Goal: Information Seeking & Learning: Learn about a topic

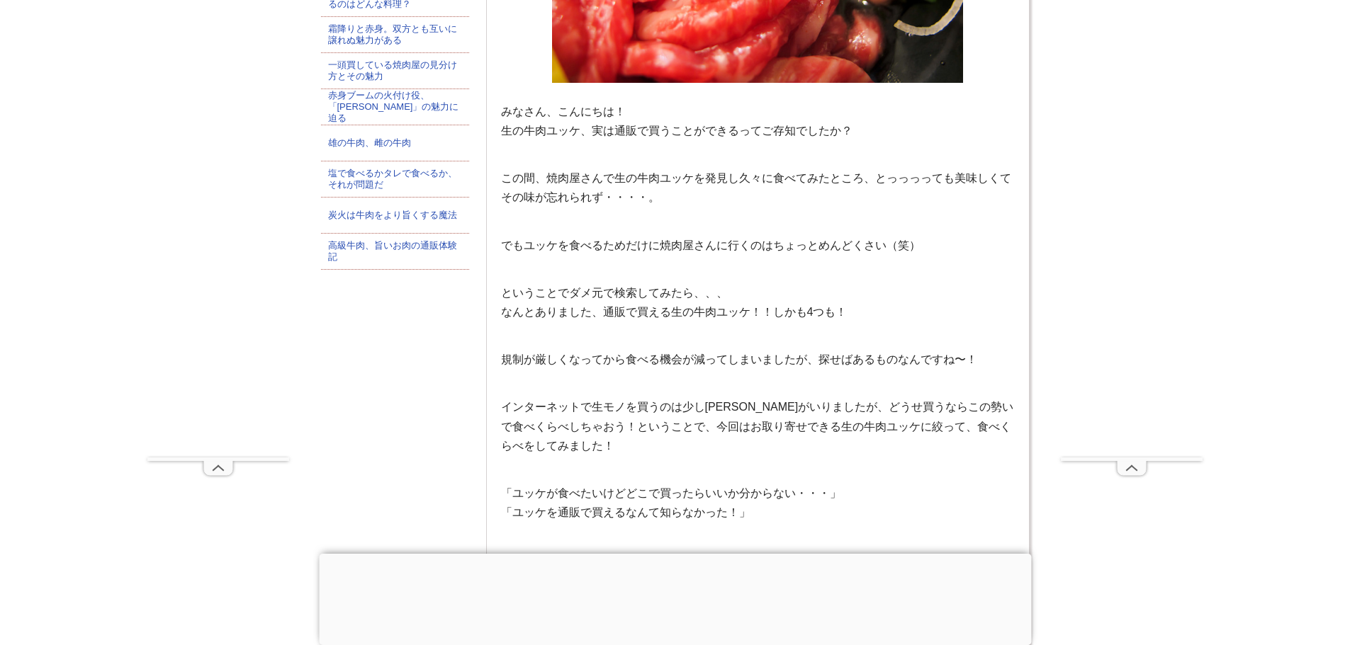
scroll to position [709, 0]
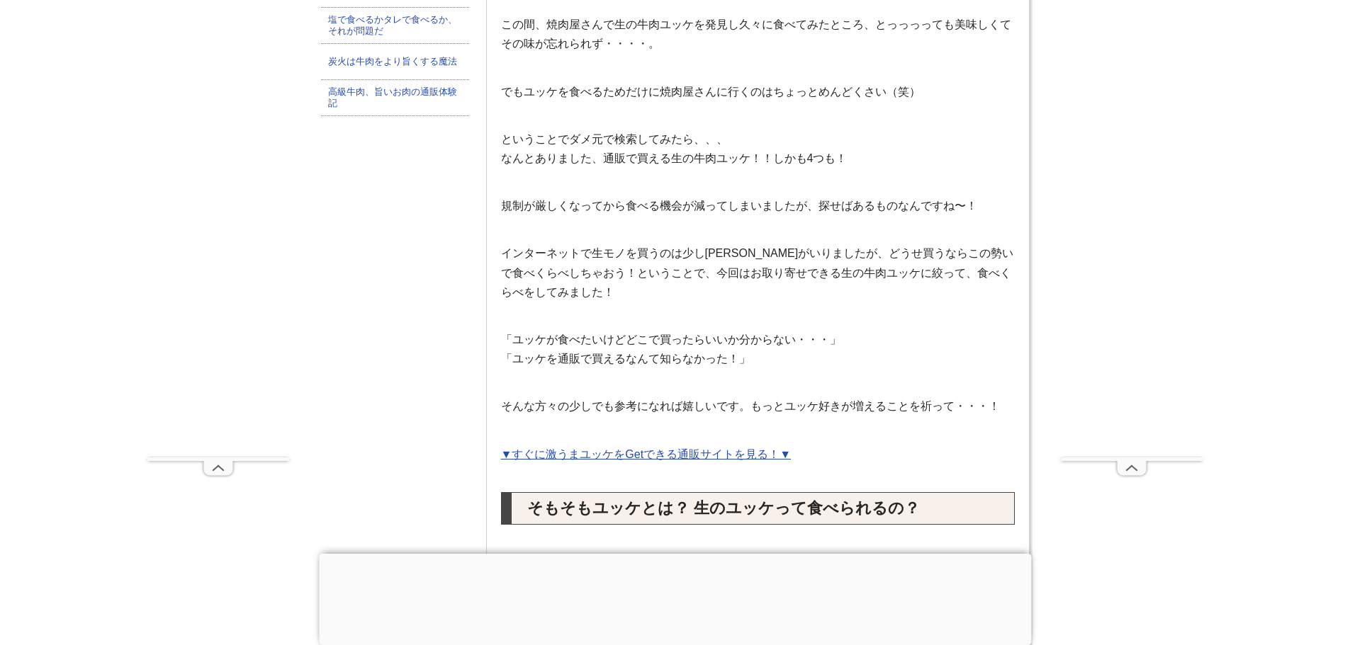
click at [674, 554] on div at bounding box center [675, 554] width 712 height 0
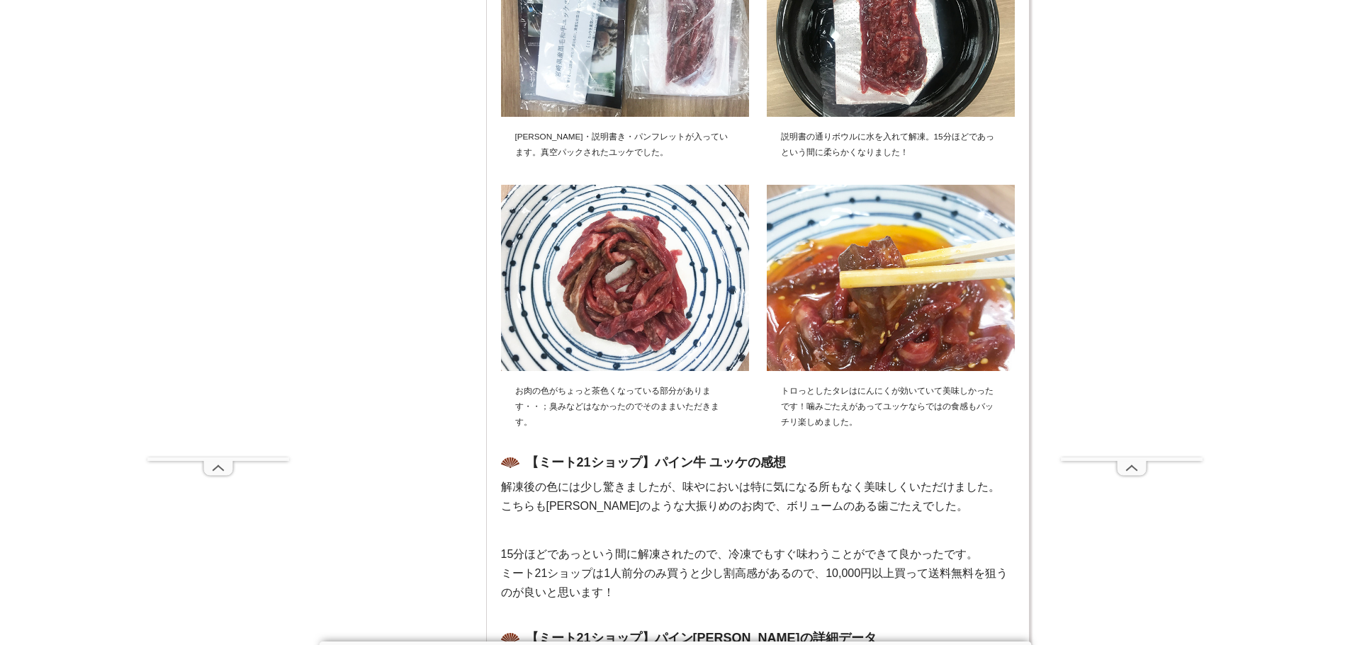
scroll to position [8077, 0]
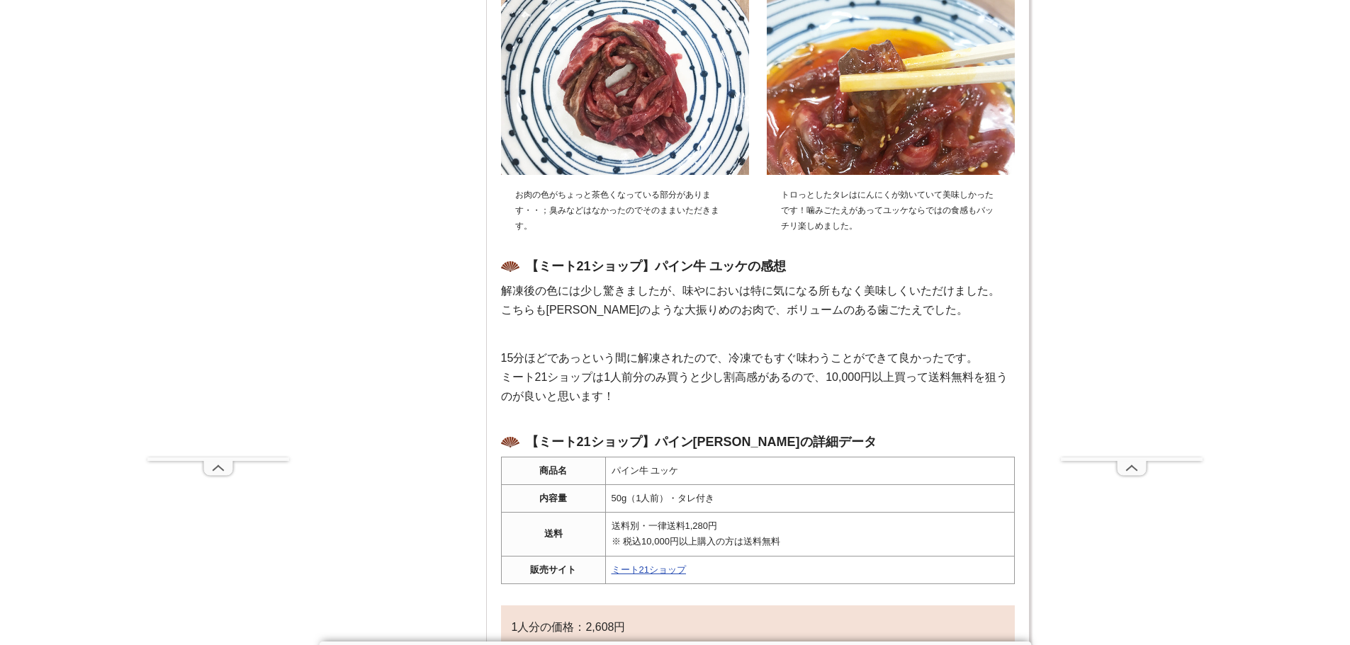
click at [653, 349] on p "15分ほどであっという間に解凍されたので、冷凍でもすぐ味わうことができて良かったです。 ミート21ショップは1人前分のみ買うと少し割高感があるので、10,00…" at bounding box center [758, 378] width 514 height 58
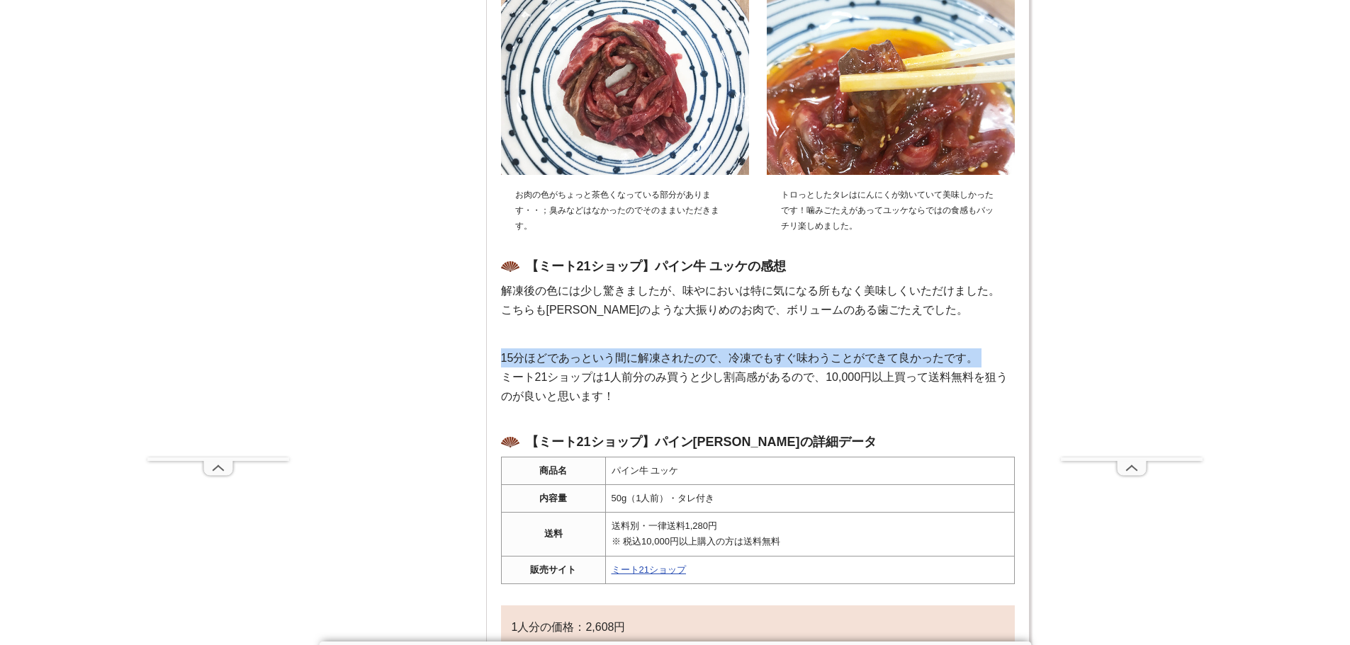
click at [653, 349] on p "15分ほどであっという間に解凍されたので、冷凍でもすぐ味わうことができて良かったです。 ミート21ショップは1人前分のみ買うと少し割高感があるので、10,00…" at bounding box center [758, 378] width 514 height 58
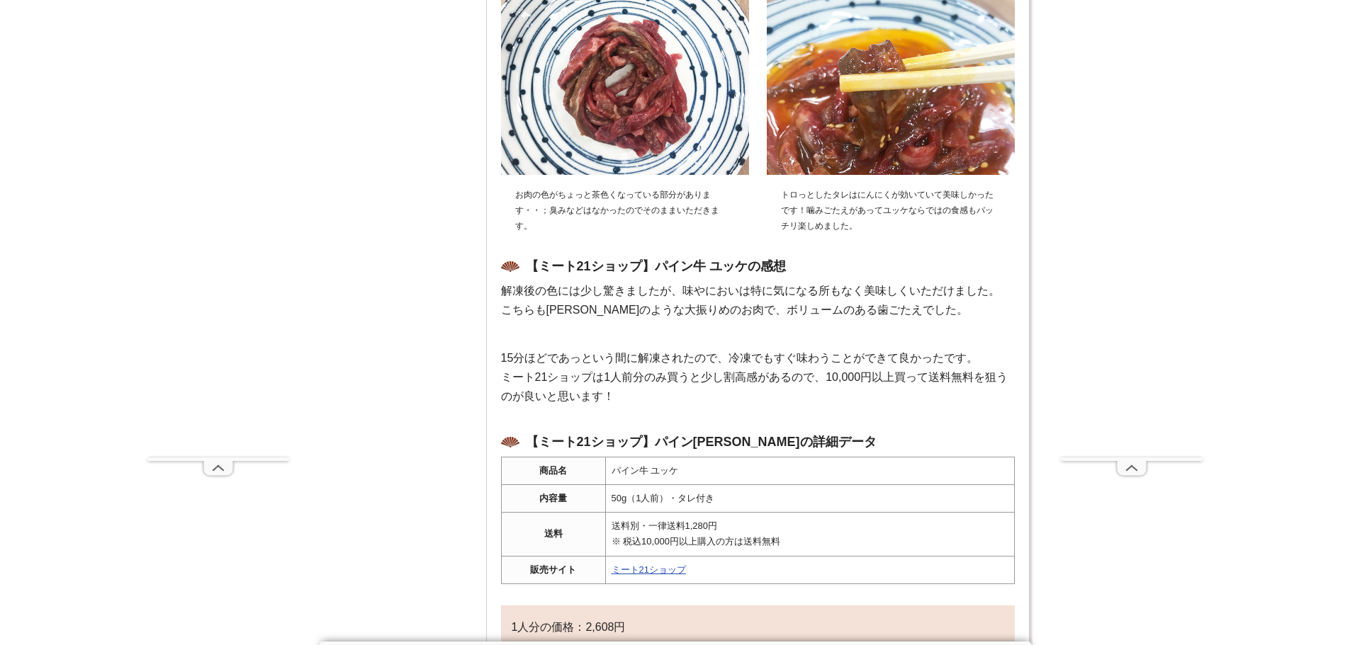
click at [647, 281] on p "解凍後の色には少し驚きましたが、味やにおいは特に気になる所もなく美味しくいただけました。 こちらも[PERSON_NAME]のような大振りめのお肉で、ボリュー…" at bounding box center [758, 300] width 514 height 38
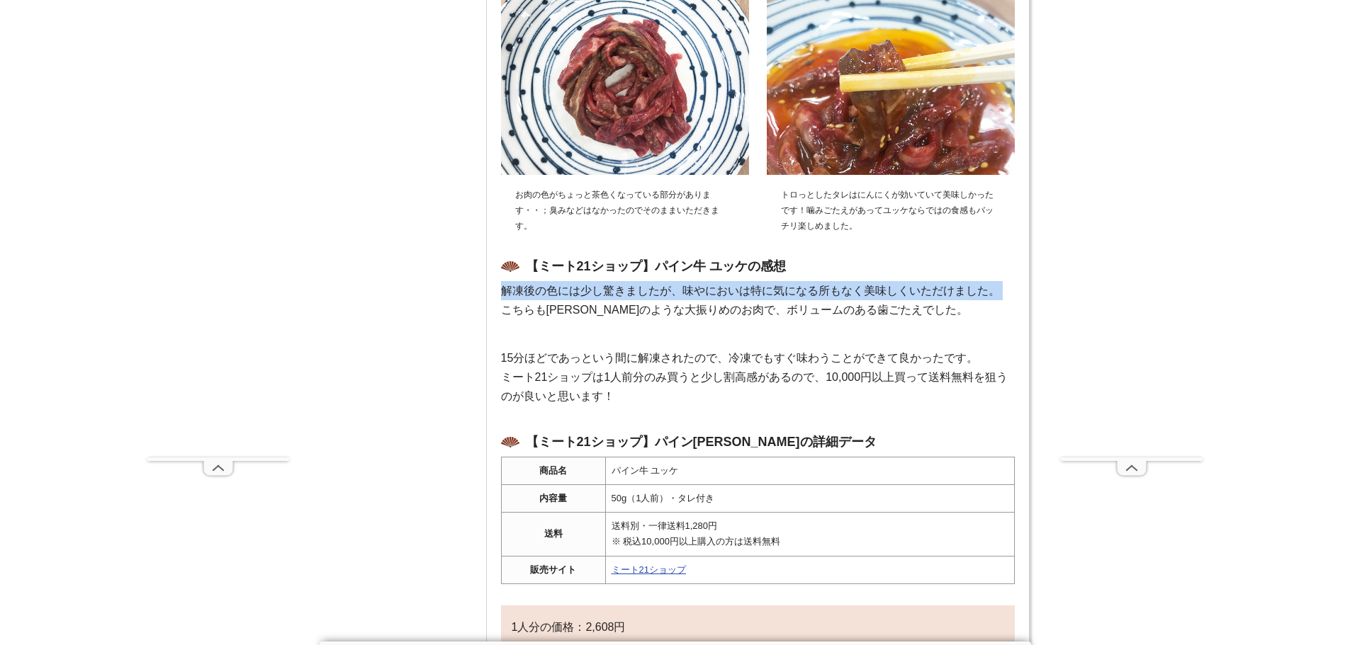
drag, startPoint x: 647, startPoint y: 261, endPoint x: 684, endPoint y: 325, distance: 74.6
click at [655, 281] on p "解凍後の色には少し驚きましたが、味やにおいは特に気になる所もなく美味しくいただけました。 こちらも[PERSON_NAME]のような大振りめのお肉で、ボリュー…" at bounding box center [758, 300] width 514 height 38
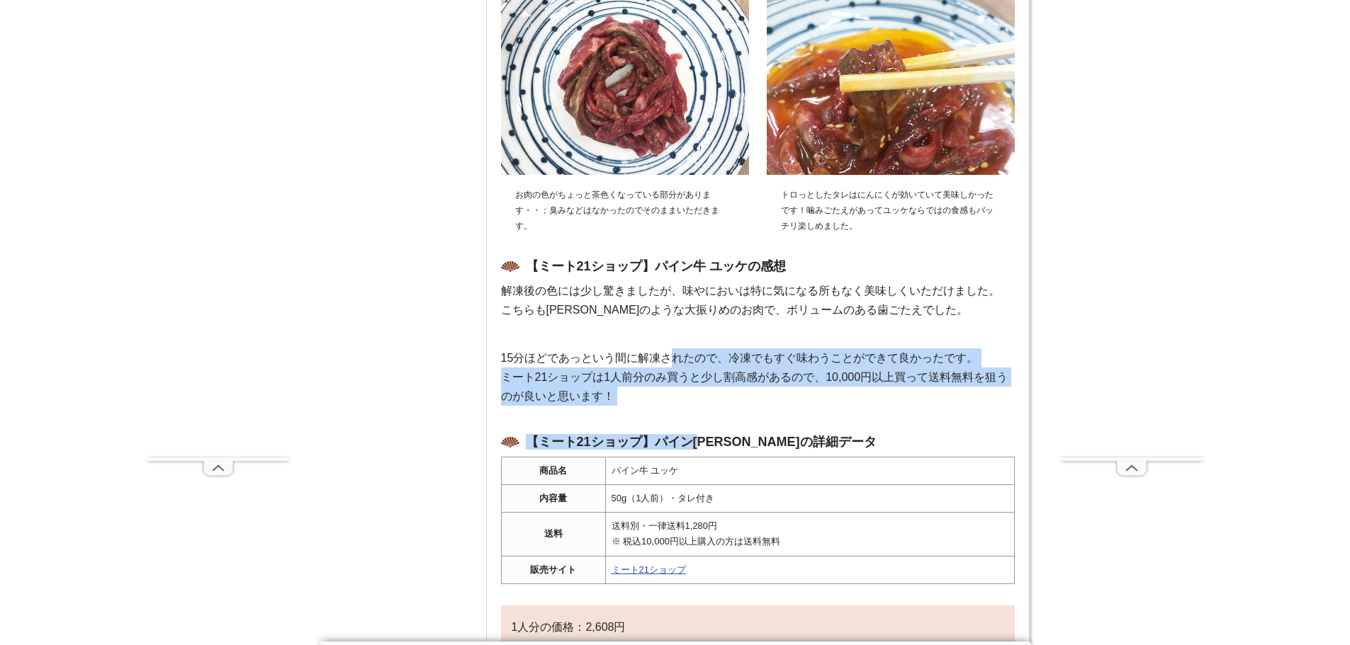
drag, startPoint x: 684, startPoint y: 325, endPoint x: 702, endPoint y: 381, distance: 58.7
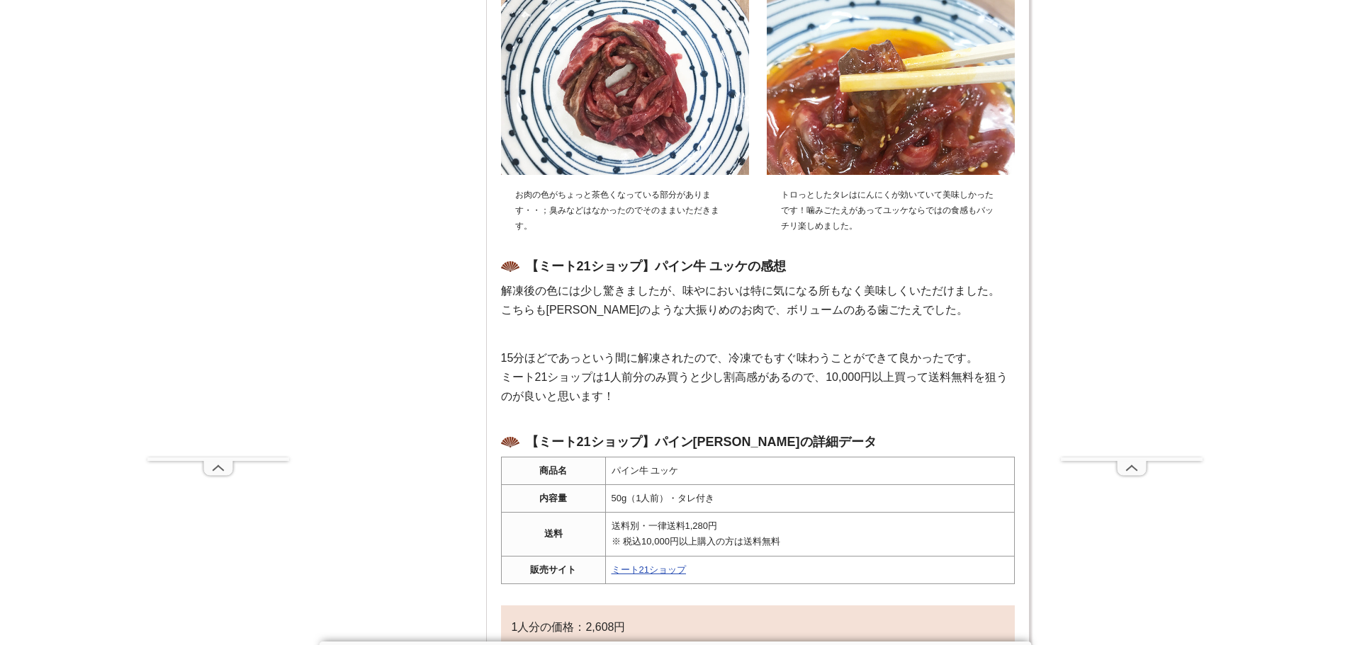
click at [692, 349] on p "15分ほどであっという間に解凍されたので、冷凍でもすぐ味わうことができて良かったです。 ミート21ショップは1人前分のみ買うと少し割高感があるので、10,00…" at bounding box center [758, 378] width 514 height 58
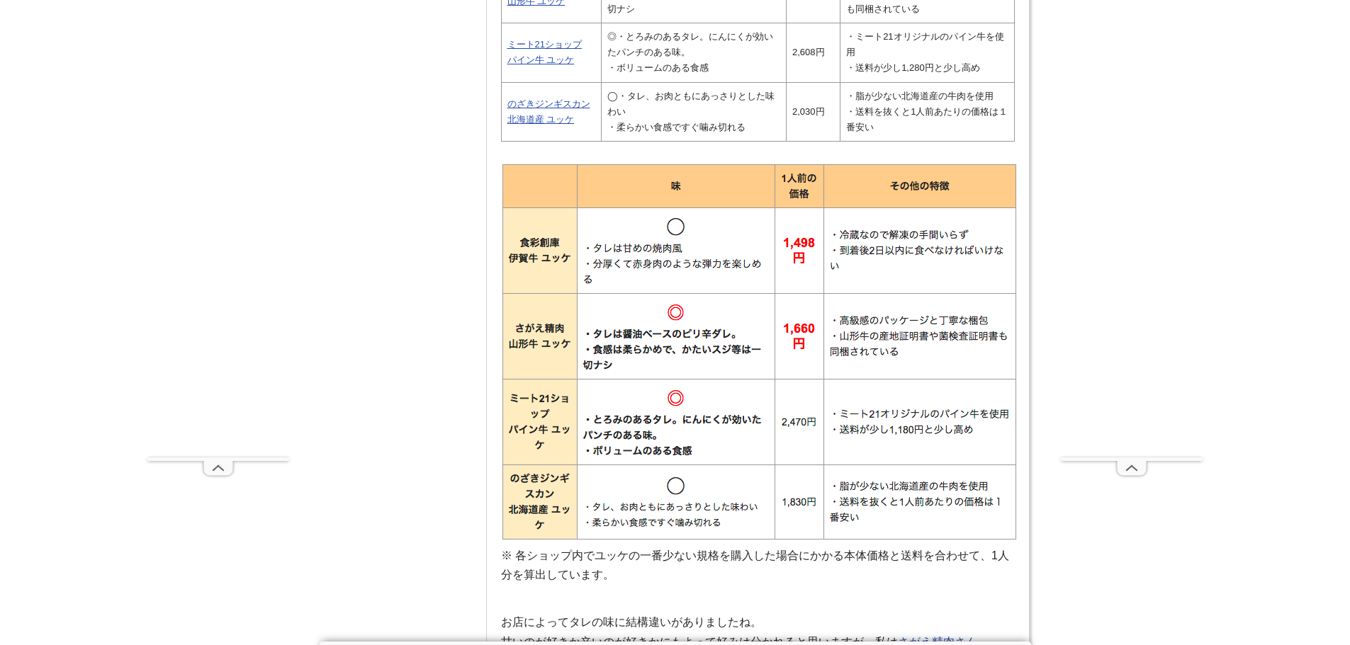
scroll to position [10699, 0]
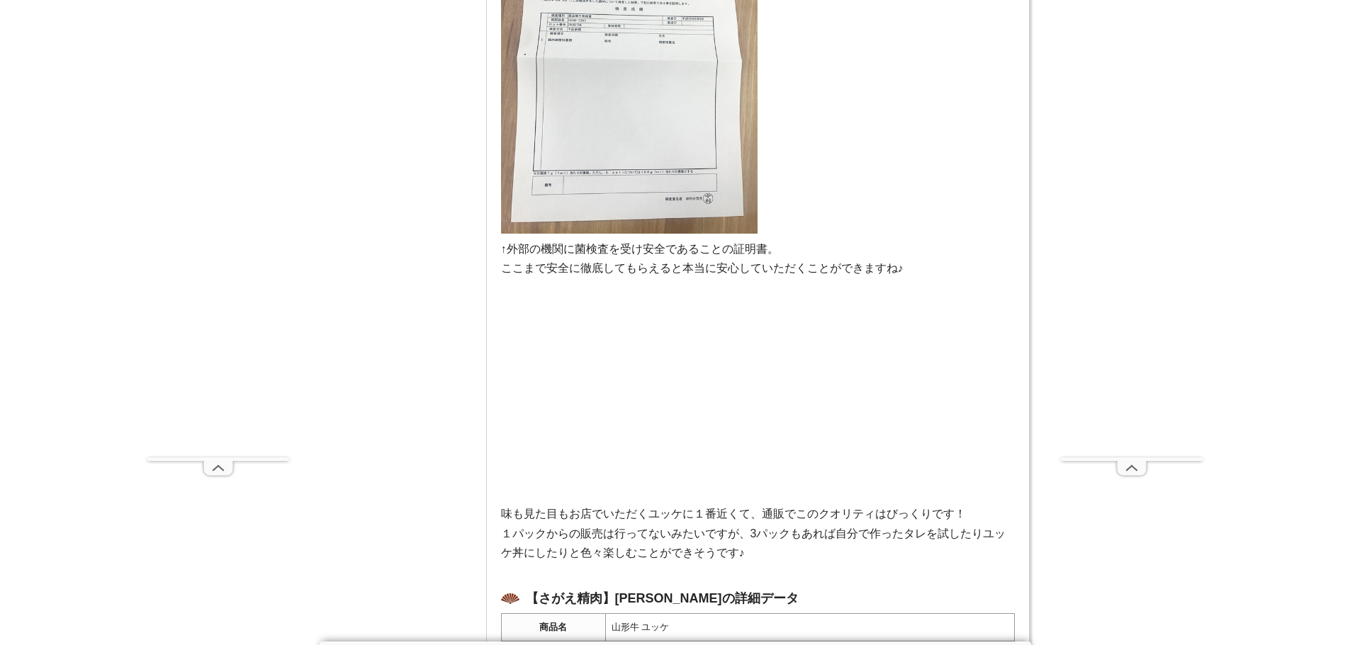
scroll to position [6377, 0]
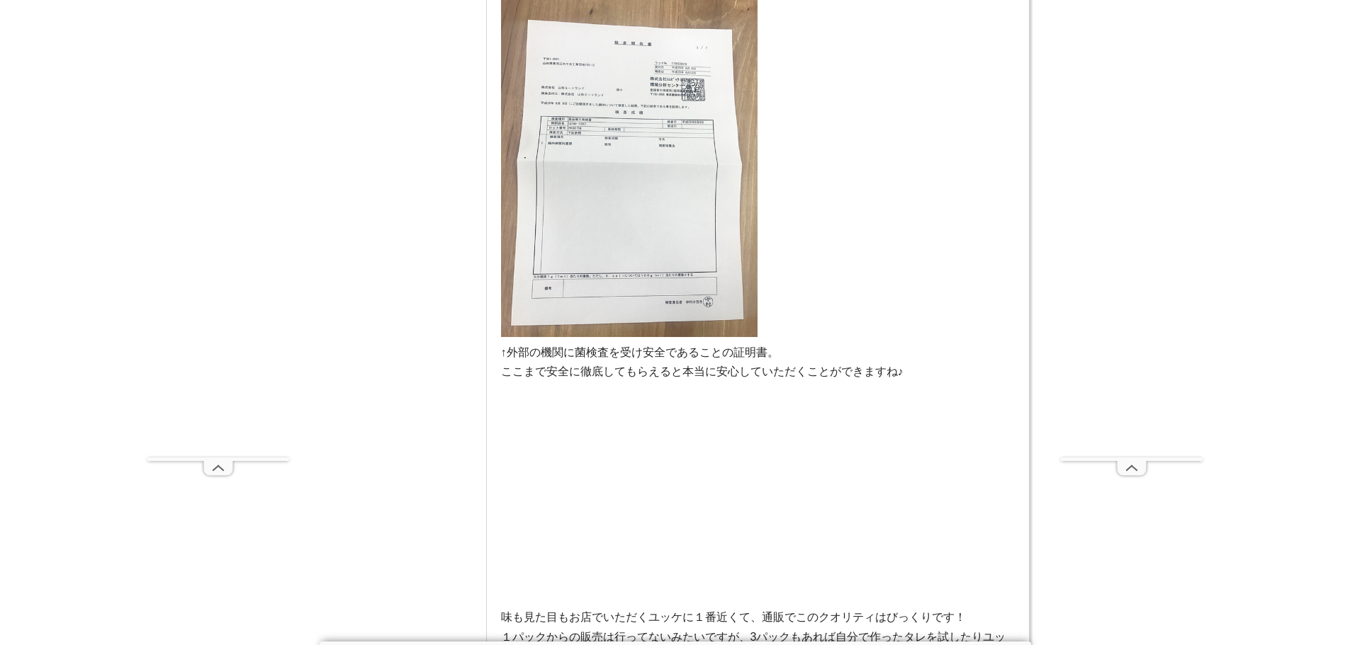
click at [675, 642] on div at bounding box center [675, 642] width 712 height 0
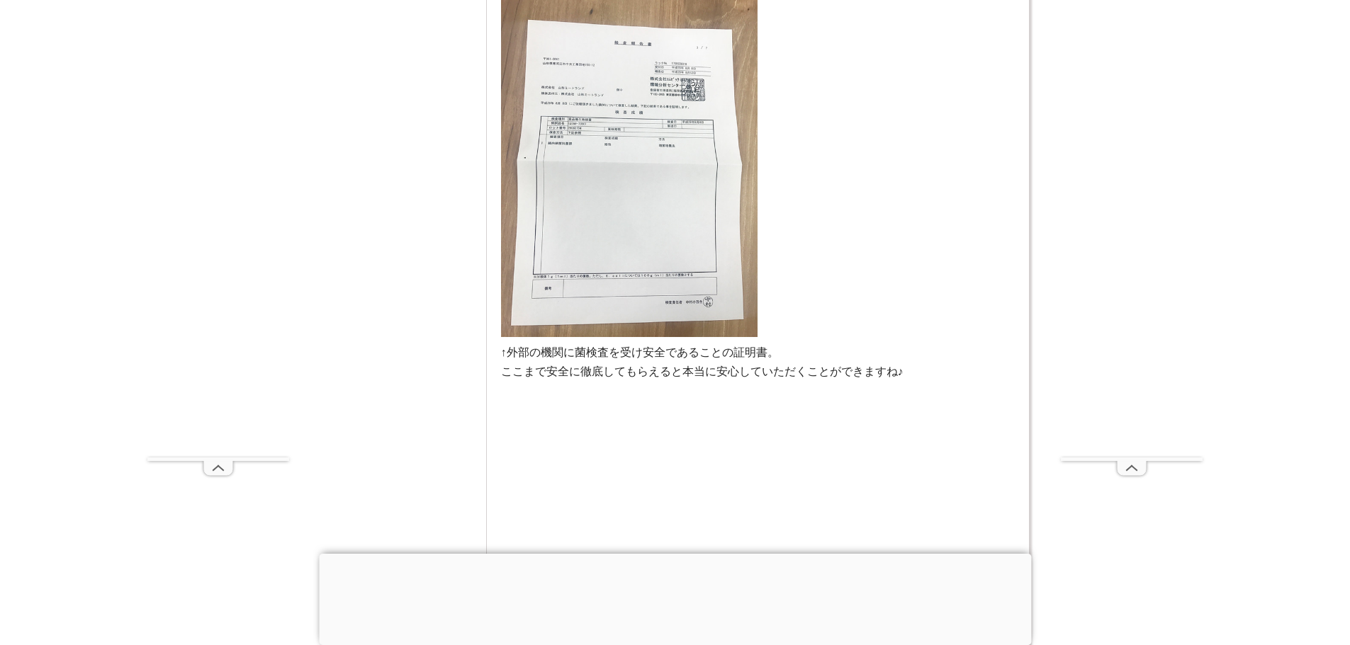
click at [675, 554] on div at bounding box center [675, 554] width 712 height 0
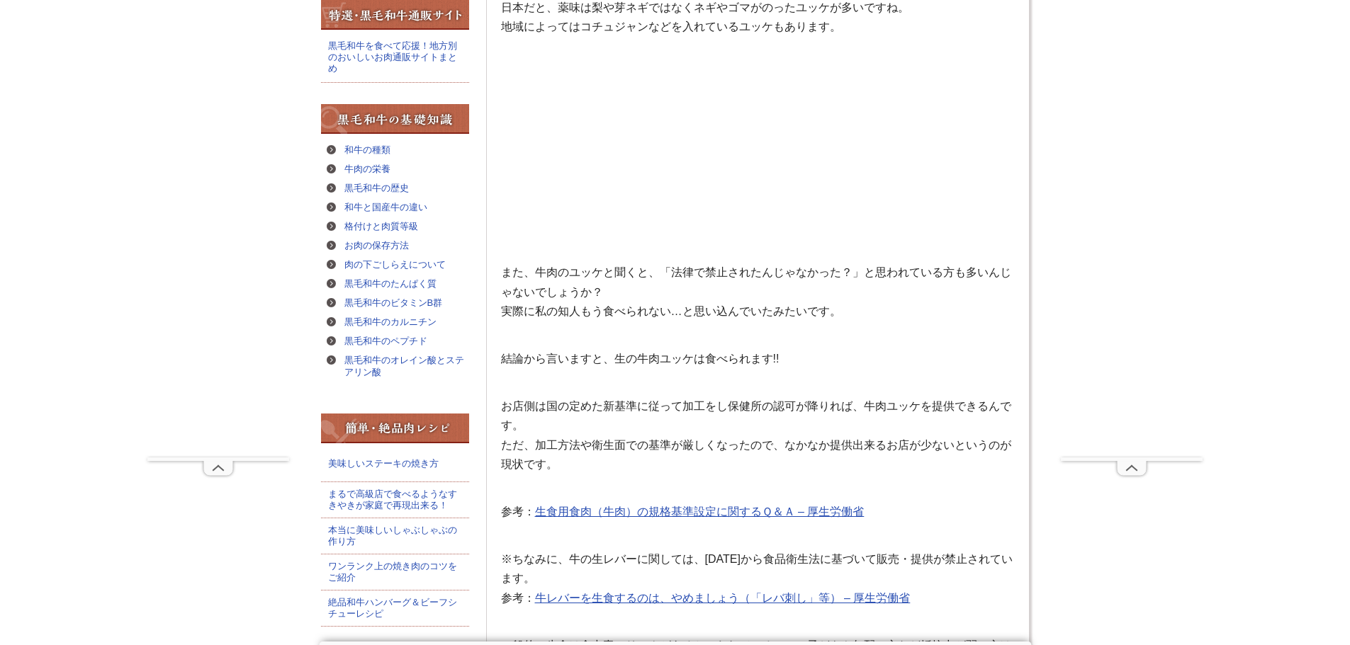
scroll to position [1771, 0]
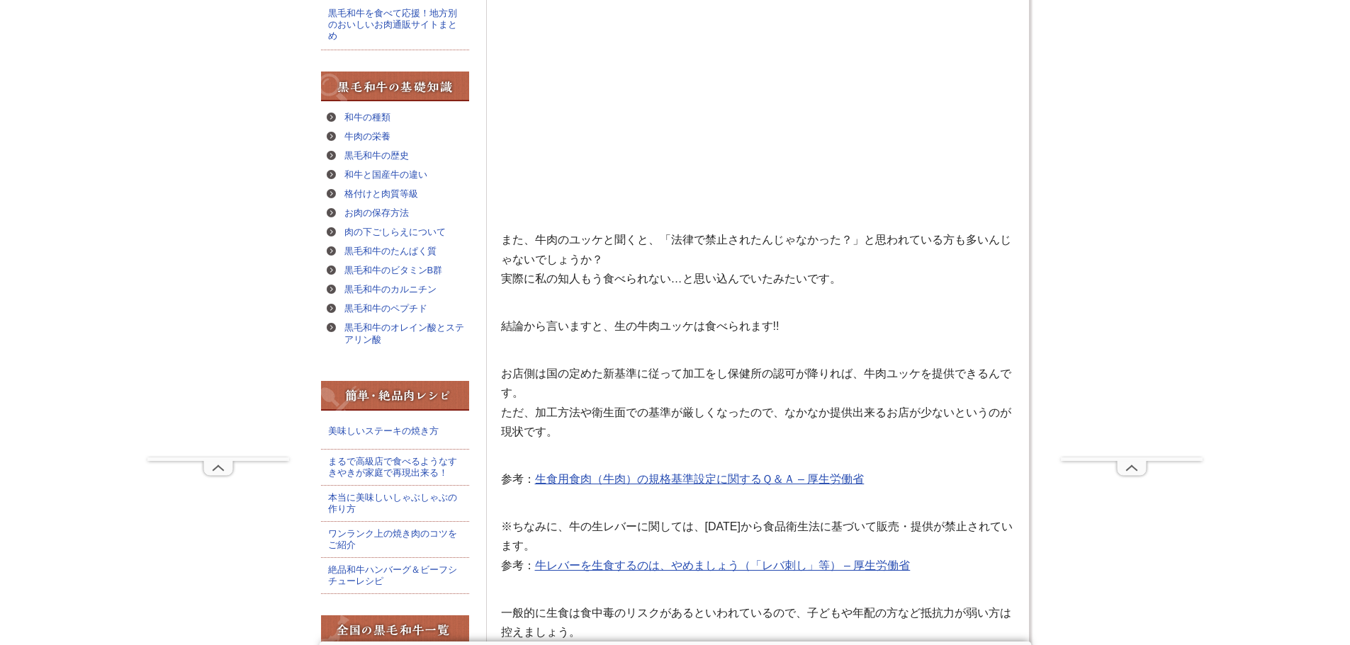
click at [610, 374] on p "お店側は国の定めた新基準に従って加工をし保健所の認可が降りれば、牛肉ユッケを提供できるんです。 ただ、加工方法や衛生面での基準が厳しくなったので、なかなか提供…" at bounding box center [758, 402] width 514 height 77
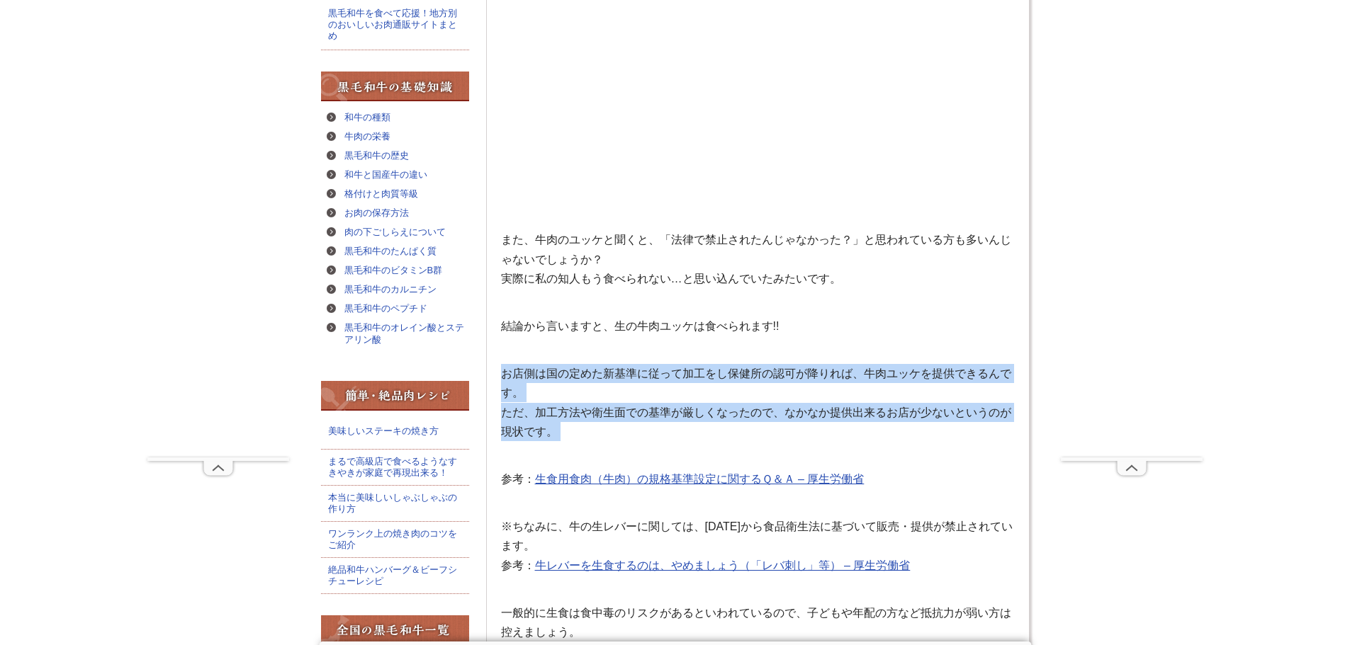
drag, startPoint x: 610, startPoint y: 374, endPoint x: 608, endPoint y: 415, distance: 41.2
click at [608, 415] on p "お店側は国の定めた新基準に従って加工をし保健所の認可が降りれば、牛肉ユッケを提供できるんです。 ただ、加工方法や衛生面での基準が厳しくなったので、なかなか提供…" at bounding box center [758, 402] width 514 height 77
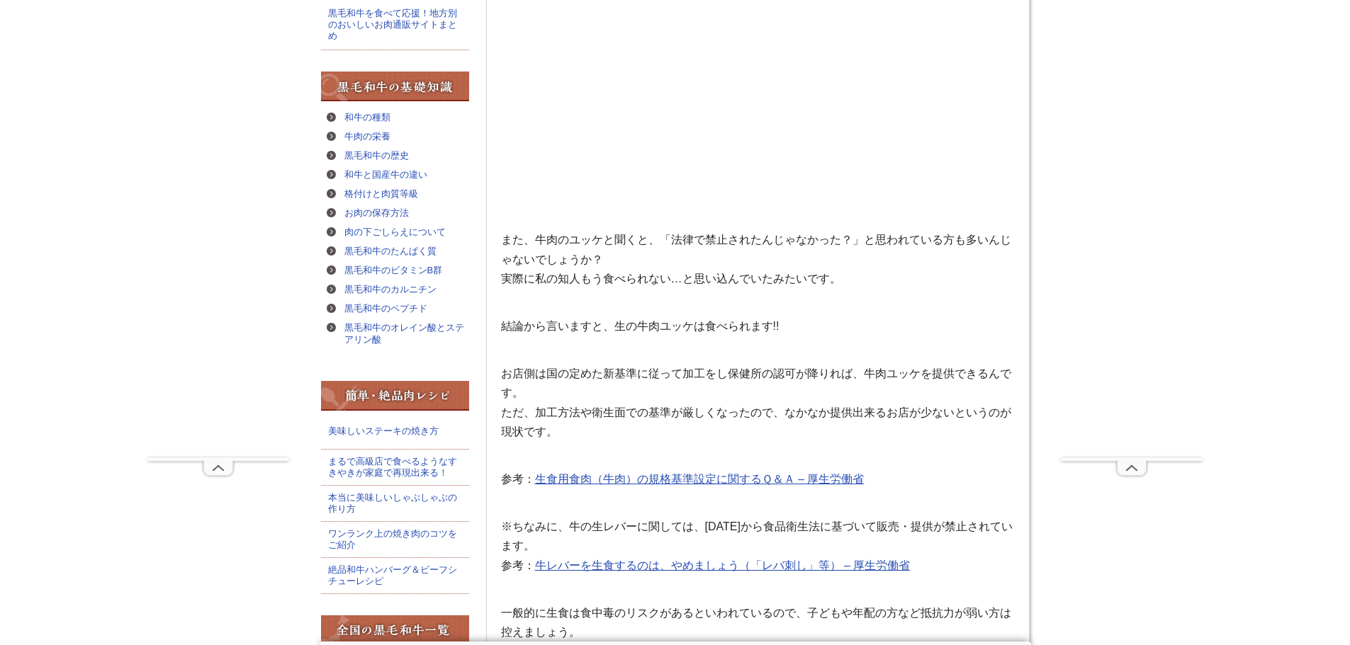
click at [1126, 470] on icon at bounding box center [1131, 468] width 28 height 14
click at [218, 466] on icon at bounding box center [218, 468] width 28 height 14
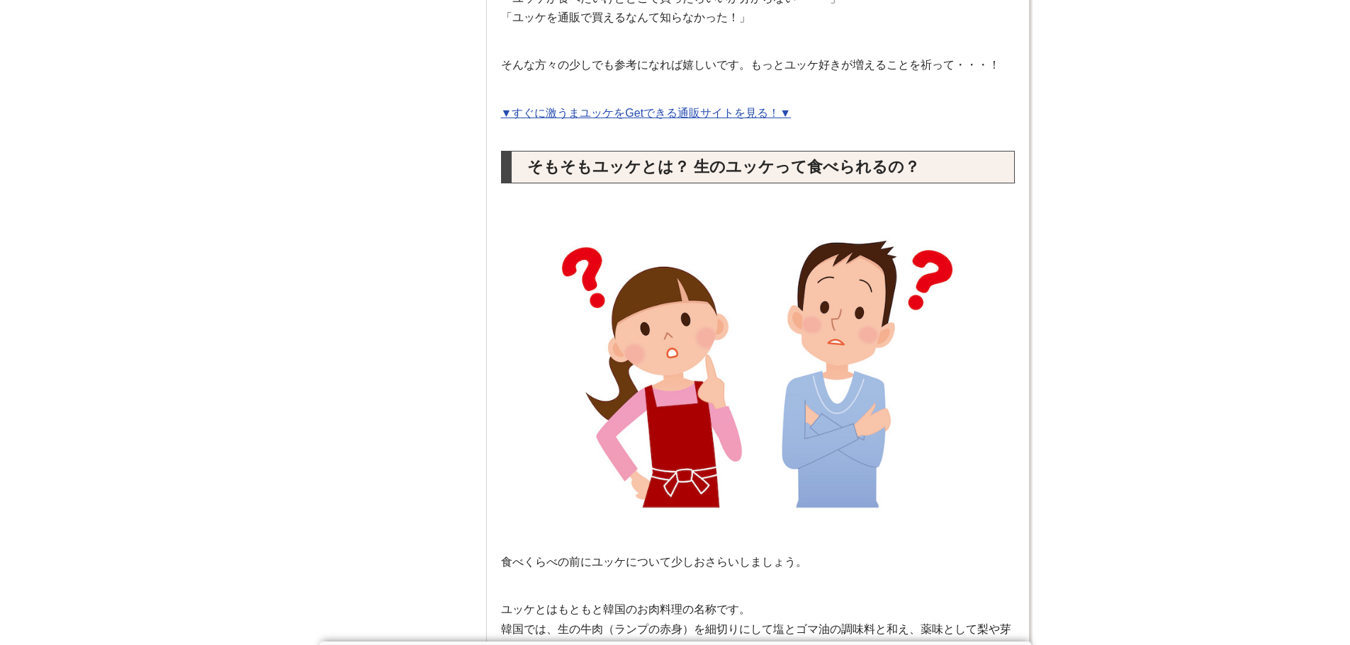
scroll to position [921, 0]
